Goal: Check status: Check status

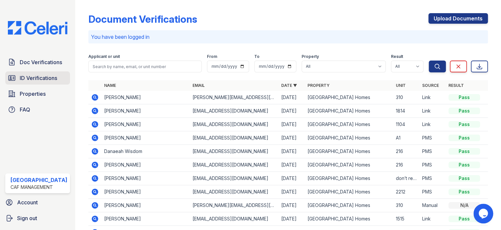
click at [35, 77] on span "ID Verifications" at bounding box center [38, 78] width 37 height 8
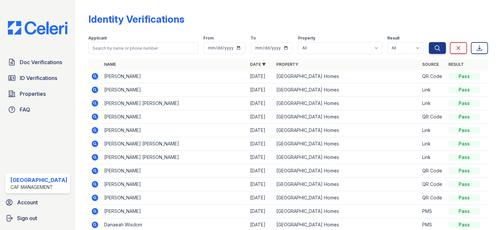
click at [94, 75] on icon at bounding box center [95, 76] width 7 height 7
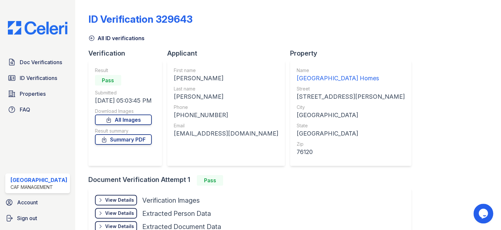
drag, startPoint x: 196, startPoint y: 81, endPoint x: 202, endPoint y: 81, distance: 5.6
click at [220, 81] on div "First name [PERSON_NAME] Last name [PERSON_NAME] Phone [PHONE_NUMBER] Email [EM…" at bounding box center [226, 112] width 118 height 105
drag, startPoint x: 174, startPoint y: 96, endPoint x: 199, endPoint y: 97, distance: 25.3
click at [199, 97] on div "[PERSON_NAME]" at bounding box center [226, 96] width 104 height 9
copy div "[PERSON_NAME]"
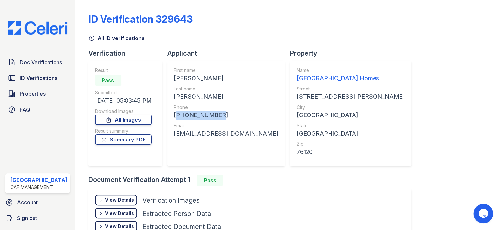
drag, startPoint x: 168, startPoint y: 113, endPoint x: 223, endPoint y: 115, distance: 54.6
click at [223, 115] on div "First name [PERSON_NAME] Last name [PERSON_NAME] Phone [PHONE_NUMBER] Email [EM…" at bounding box center [226, 112] width 118 height 105
copy div "[PHONE_NUMBER]"
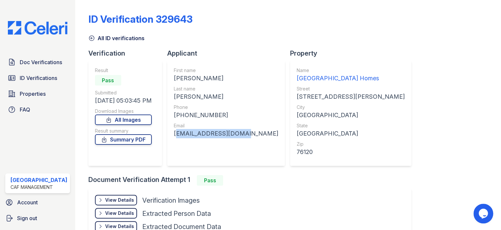
drag, startPoint x: 174, startPoint y: 133, endPoint x: 234, endPoint y: 134, distance: 59.5
click at [234, 134] on div "First name KRISTIN RENAY Last name TUCKER Phone +18172981685 Email kriisssyy@ic…" at bounding box center [226, 112] width 118 height 105
copy div "kriisssyy@icloud.com"
click at [41, 80] on span "ID Verifications" at bounding box center [38, 78] width 37 height 8
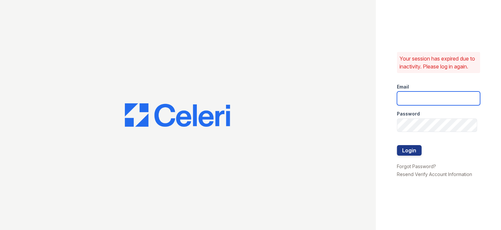
type input "prescottpark1@cafmanagement.com"
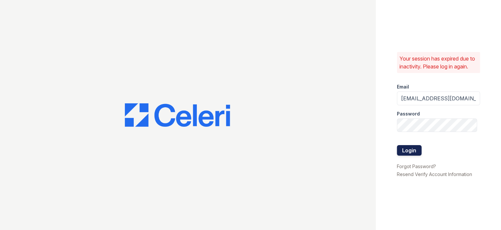
click at [403, 155] on button "Login" at bounding box center [409, 150] width 25 height 11
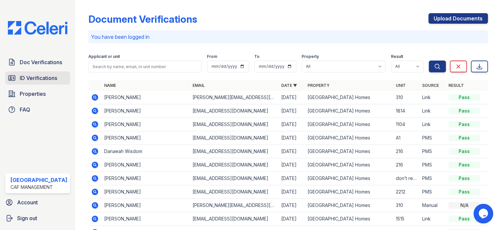
click at [35, 74] on span "ID Verifications" at bounding box center [38, 78] width 37 height 8
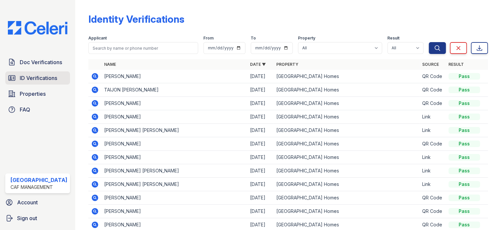
click at [45, 78] on span "ID Verifications" at bounding box center [38, 78] width 37 height 8
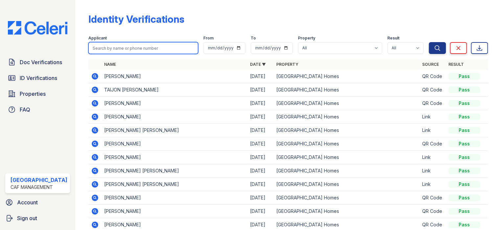
paste input "Skylar"
type input "Skylar"
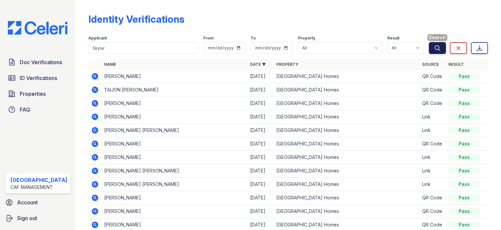
click at [435, 45] on icon "submit" at bounding box center [437, 48] width 7 height 7
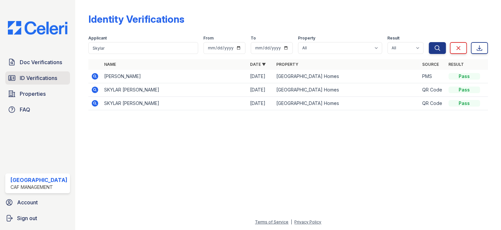
click at [44, 75] on span "ID Verifications" at bounding box center [38, 78] width 37 height 8
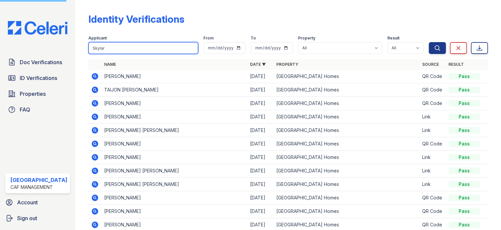
drag, startPoint x: 90, startPoint y: 48, endPoint x: 186, endPoint y: 48, distance: 96.0
click at [187, 47] on input "Skylar" at bounding box center [143, 48] width 110 height 12
paste input "Lippard"
type input "Lippard"
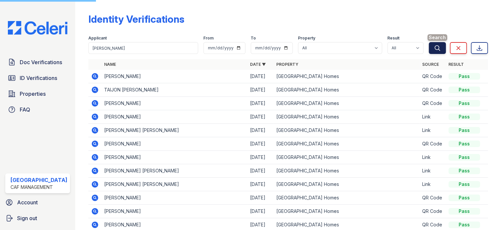
click at [434, 49] on icon "submit" at bounding box center [437, 48] width 7 height 7
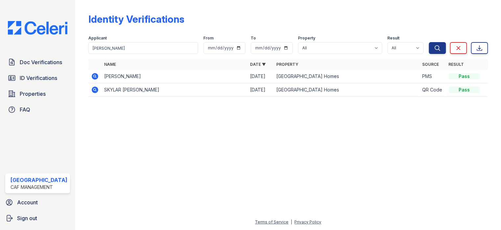
click at [94, 76] on icon at bounding box center [95, 76] width 7 height 7
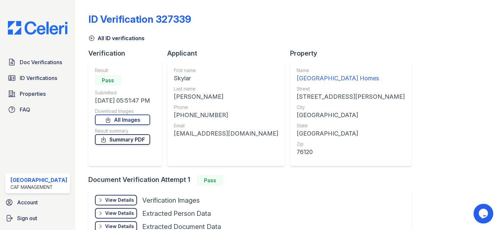
click at [126, 143] on link "Summary PDF" at bounding box center [122, 139] width 55 height 11
click at [34, 62] on span "Doc Verifications" at bounding box center [41, 62] width 42 height 8
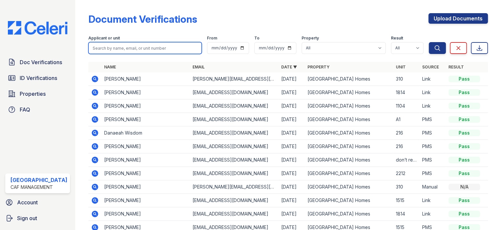
paste input "Lippard"
type input "Lippard"
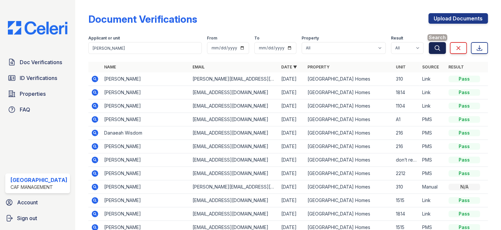
click at [432, 52] on button "Search" at bounding box center [437, 48] width 17 height 12
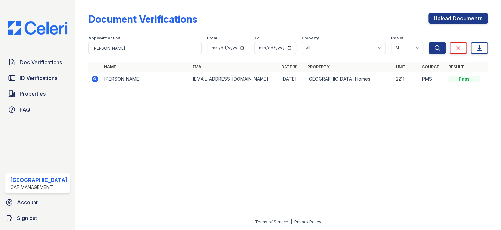
click at [93, 80] on icon at bounding box center [95, 79] width 8 height 8
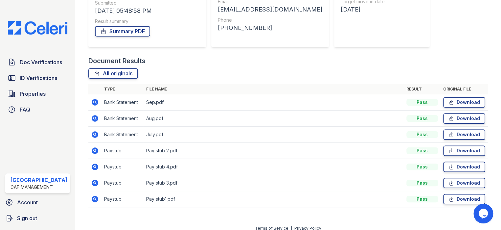
scroll to position [111, 0]
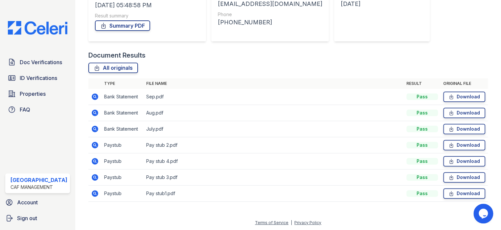
click at [93, 144] on icon at bounding box center [95, 145] width 8 height 8
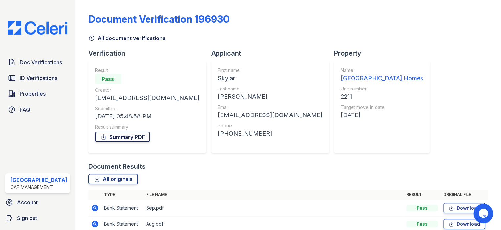
click at [131, 136] on link "Summary PDF" at bounding box center [122, 136] width 55 height 11
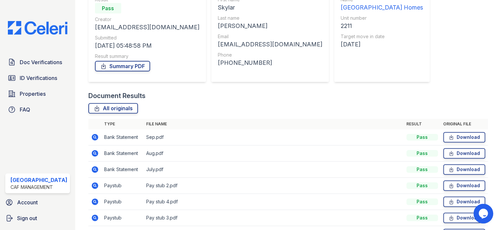
scroll to position [111, 0]
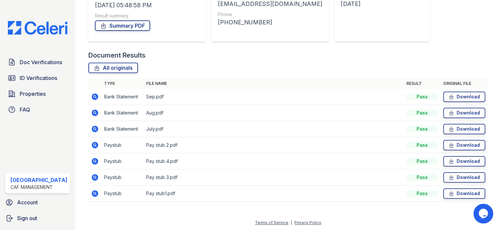
click at [94, 144] on icon at bounding box center [95, 145] width 2 height 2
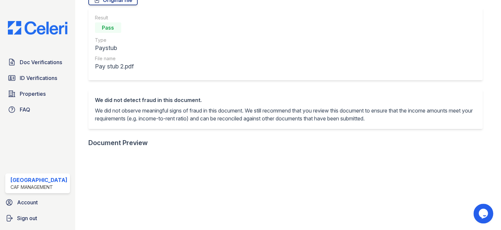
scroll to position [164, 0]
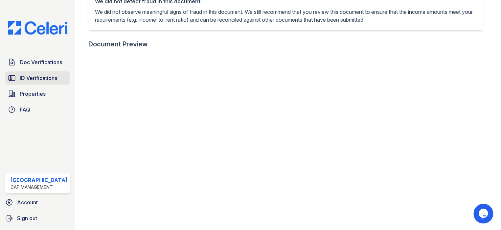
click at [38, 74] on span "ID Verifications" at bounding box center [38, 78] width 37 height 8
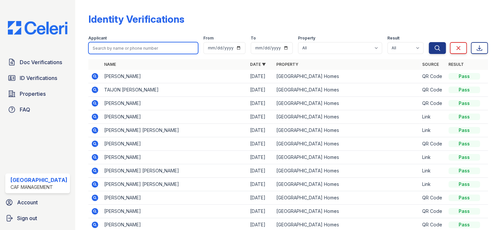
paste input "[PERSON_NAME]"
type input "[PERSON_NAME]"
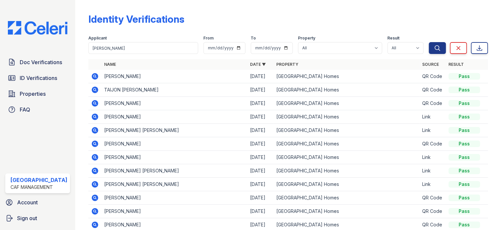
click at [423, 50] on div "Applicant Chasity From To Property All Prescott Park Apartment Homes Result All…" at bounding box center [258, 43] width 340 height 21
click at [436, 47] on button "Search" at bounding box center [437, 48] width 17 height 12
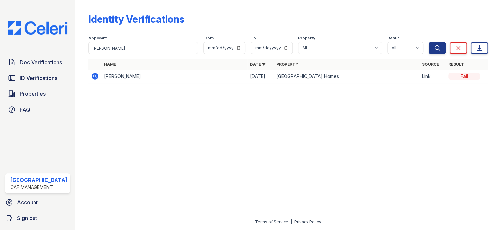
click at [435, 47] on icon "submit" at bounding box center [437, 48] width 7 height 7
click at [25, 58] on span "Doc Verifications" at bounding box center [41, 62] width 42 height 8
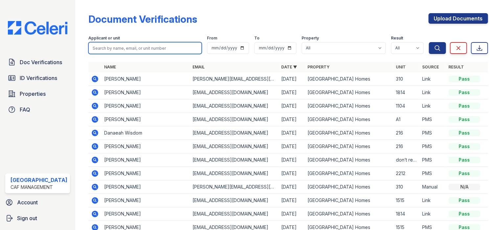
paste input "Chasity"
type input "Chasity"
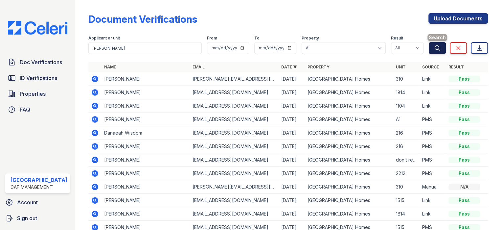
click at [429, 48] on button "Search" at bounding box center [437, 48] width 17 height 12
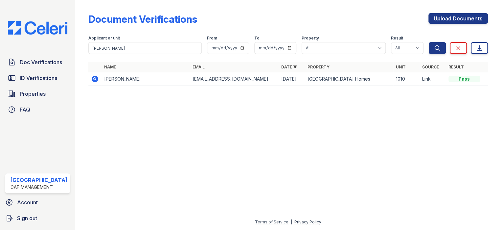
click at [94, 78] on icon at bounding box center [95, 79] width 2 height 2
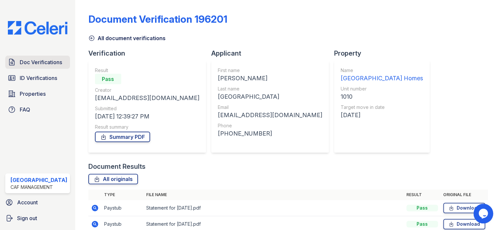
click at [35, 63] on span "Doc Verifications" at bounding box center [41, 62] width 42 height 8
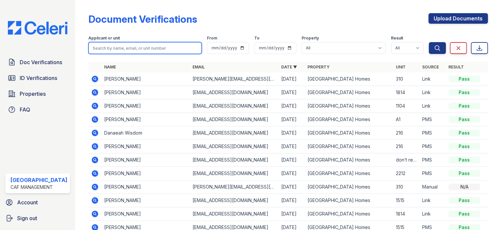
paste input "[PERSON_NAME]"
type input "[PERSON_NAME]"
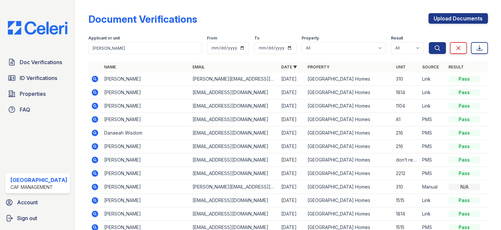
drag, startPoint x: 428, startPoint y: 50, endPoint x: 421, endPoint y: 50, distance: 6.6
click at [429, 50] on button "Search" at bounding box center [437, 48] width 17 height 12
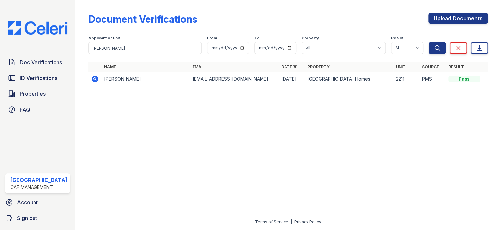
click at [93, 76] on icon at bounding box center [95, 79] width 7 height 7
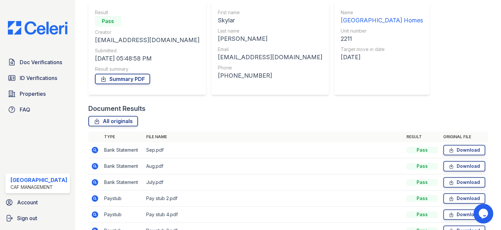
scroll to position [99, 0]
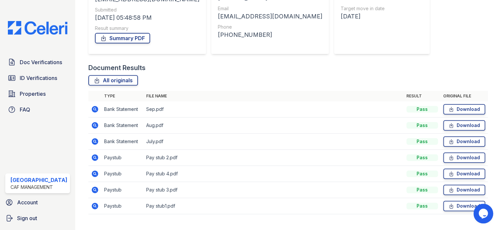
click at [91, 156] on icon at bounding box center [95, 157] width 8 height 8
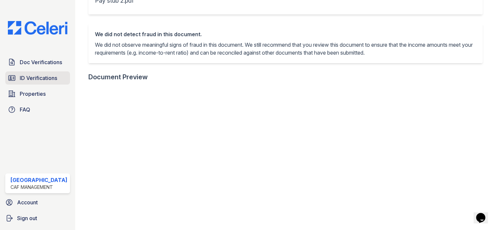
click at [30, 78] on span "ID Verifications" at bounding box center [38, 78] width 37 height 8
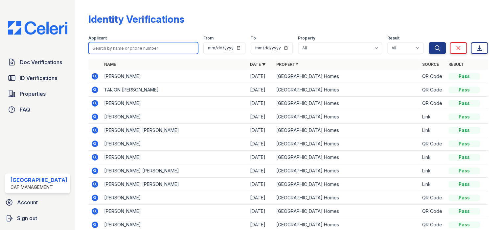
paste input "[PERSON_NAME]"
type input "[PERSON_NAME]"
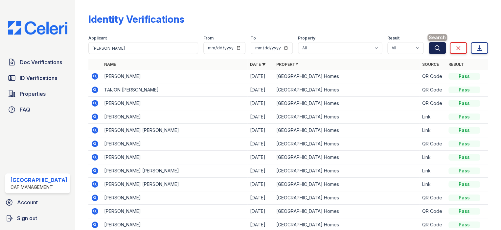
click at [434, 48] on icon "submit" at bounding box center [437, 48] width 7 height 7
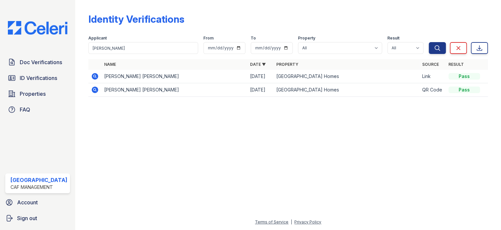
click at [92, 77] on icon at bounding box center [95, 76] width 7 height 7
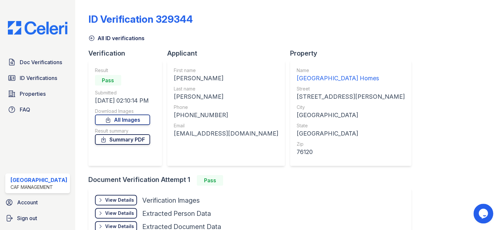
click at [118, 140] on link "Summary PDF" at bounding box center [122, 139] width 55 height 11
click at [27, 63] on span "Doc Verifications" at bounding box center [41, 62] width 42 height 8
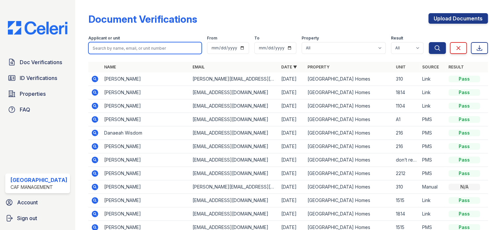
paste input "[PERSON_NAME]"
type input "[PERSON_NAME]"
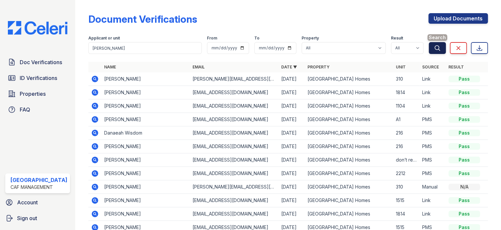
click at [434, 46] on icon "submit" at bounding box center [437, 48] width 7 height 7
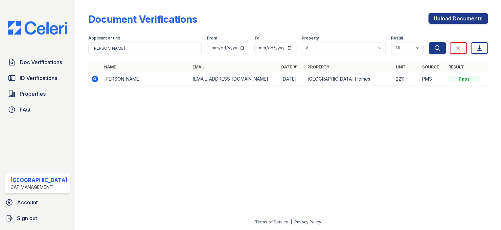
click at [94, 78] on icon at bounding box center [95, 79] width 2 height 2
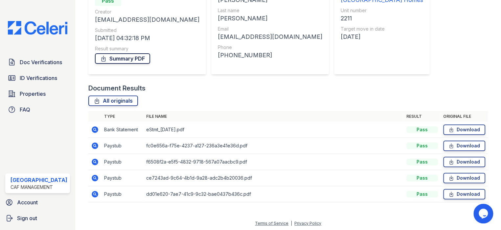
scroll to position [79, 0]
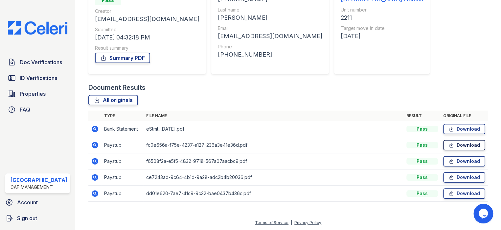
click at [458, 143] on link "Download" at bounding box center [464, 145] width 42 height 11
click at [459, 161] on link "Download" at bounding box center [464, 161] width 42 height 11
click at [449, 174] on icon at bounding box center [452, 177] width 6 height 7
click at [452, 193] on link "Download" at bounding box center [464, 193] width 42 height 11
click at [121, 56] on link "Summary PDF" at bounding box center [122, 58] width 55 height 11
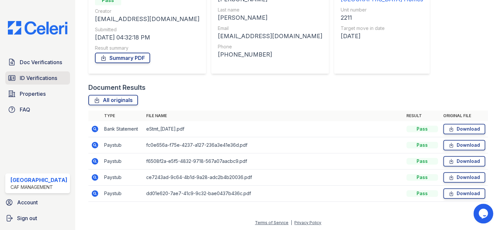
click at [41, 71] on link "ID Verifications" at bounding box center [37, 77] width 65 height 13
